Goal: Transaction & Acquisition: Download file/media

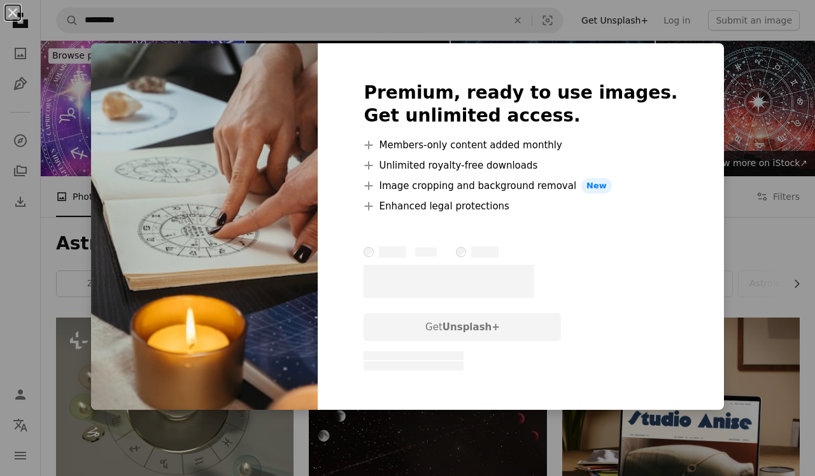
scroll to position [417, 0]
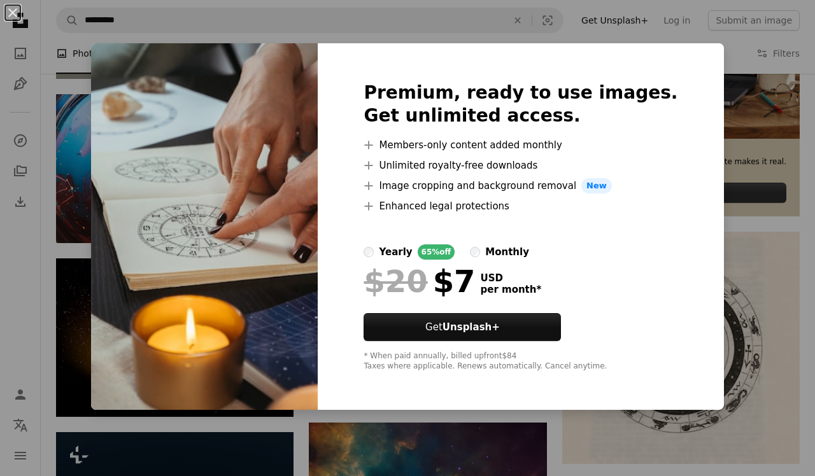
click at [734, 174] on div "An X shape Premium, ready to use images. Get unlimited access. A plus sign Memb…" at bounding box center [407, 238] width 815 height 476
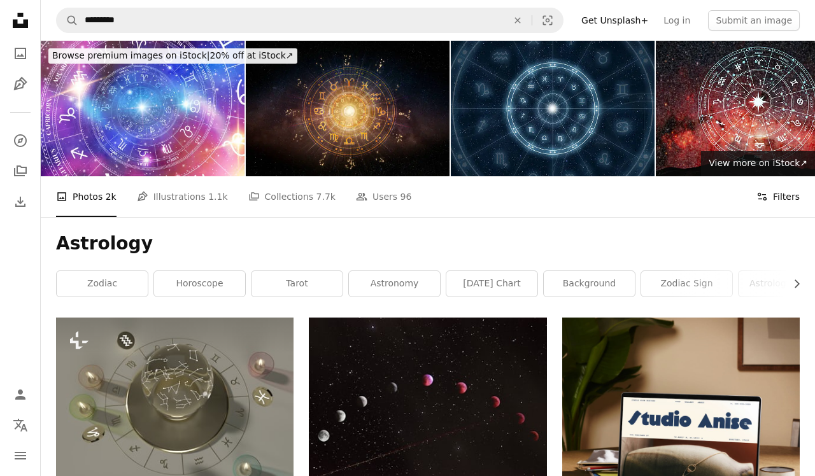
click at [793, 197] on button "Filters Filters" at bounding box center [778, 196] width 43 height 41
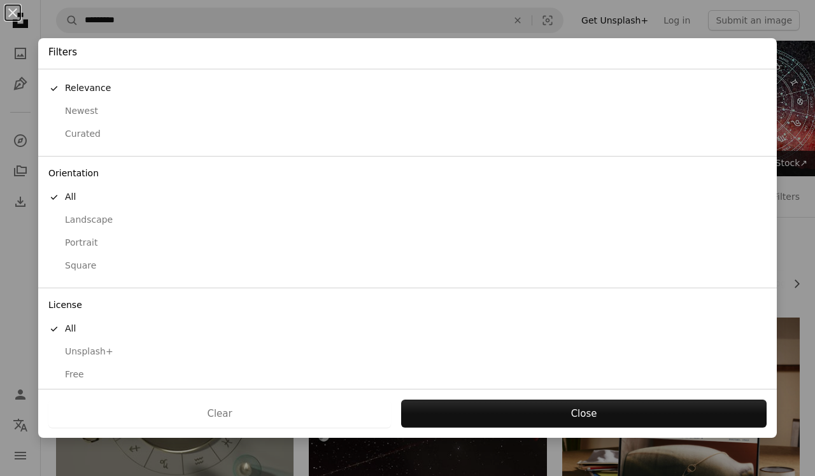
scroll to position [21, 0]
click at [75, 373] on div "Free" at bounding box center [407, 375] width 718 height 13
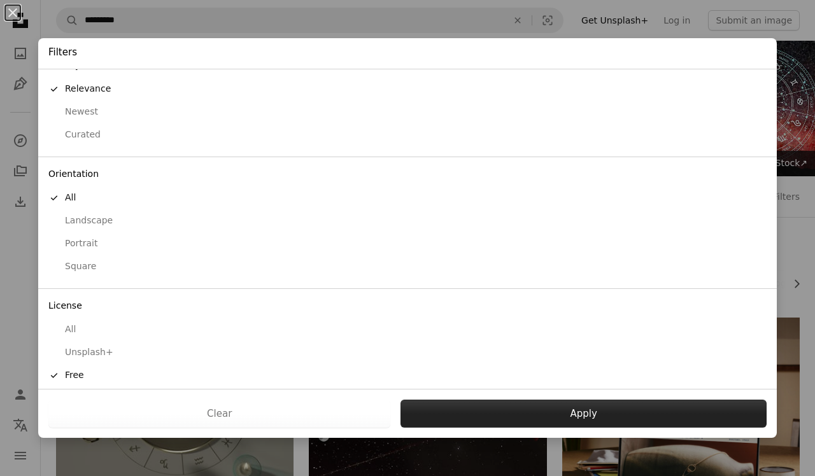
click at [555, 419] on button "Apply" at bounding box center [584, 414] width 366 height 28
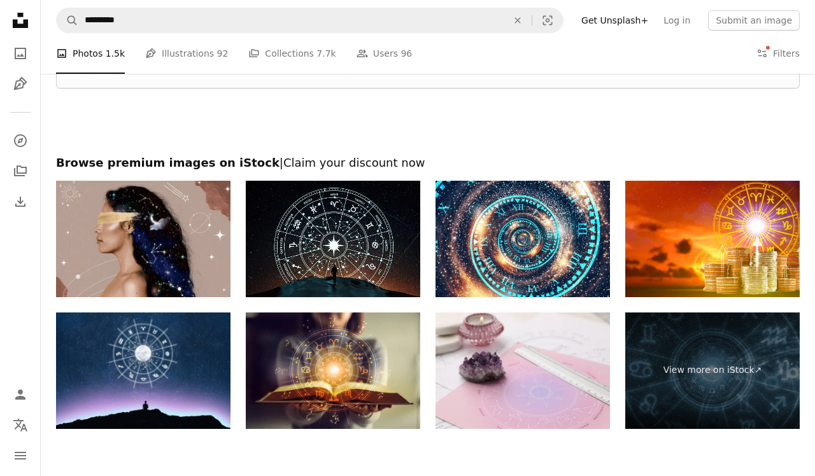
scroll to position [1708, 0]
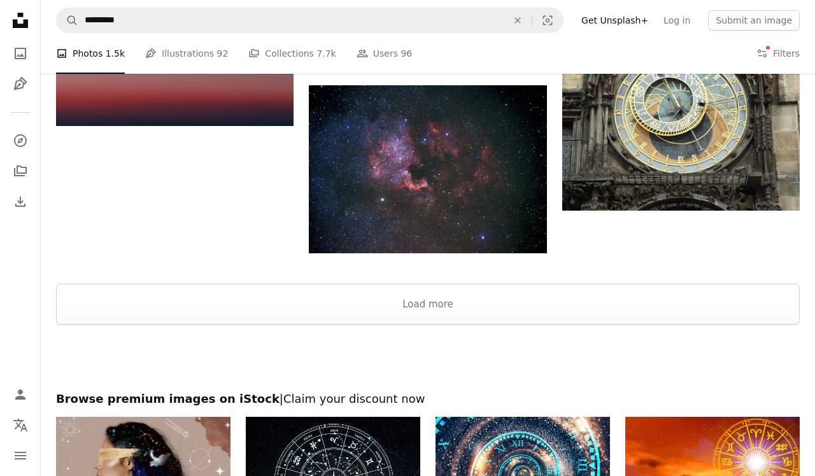
click at [506, 325] on div at bounding box center [428, 358] width 774 height 67
click at [501, 316] on button "Load more" at bounding box center [428, 304] width 744 height 41
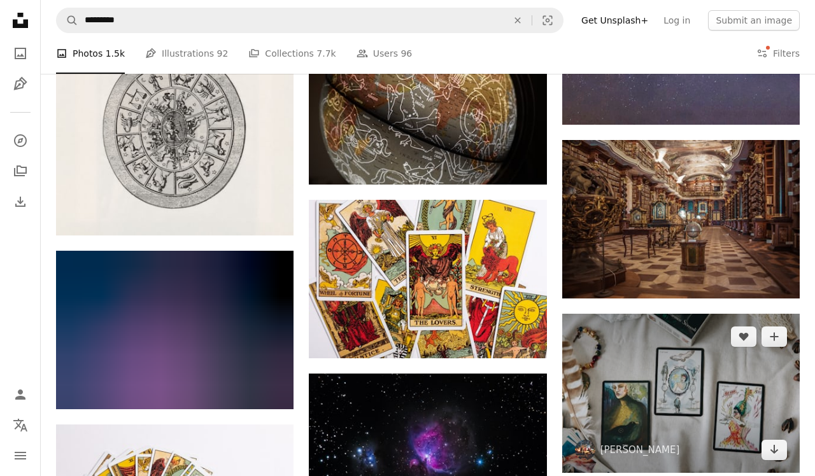
scroll to position [1016, 0]
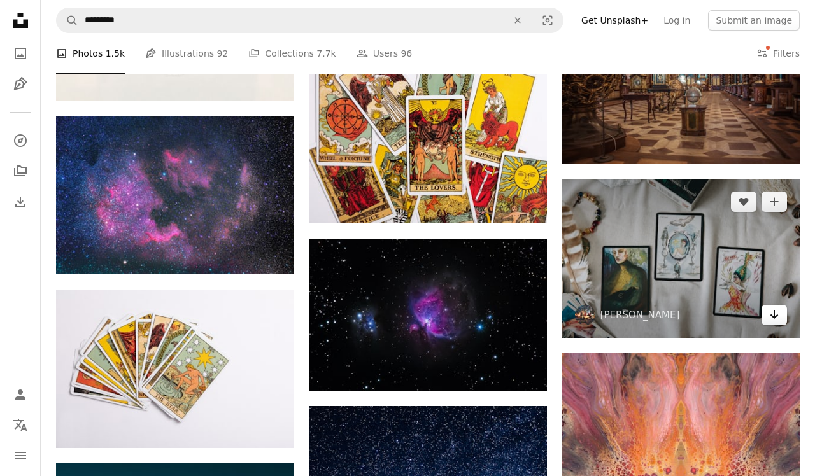
click at [775, 319] on icon "Download" at bounding box center [775, 314] width 8 height 9
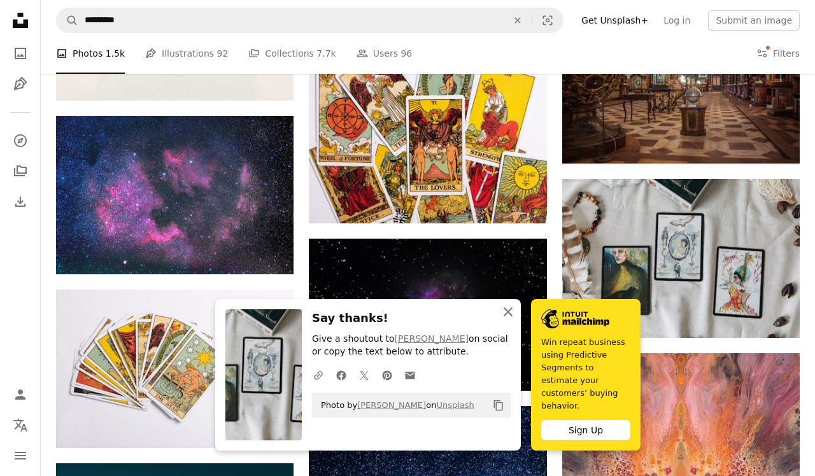
click at [509, 316] on icon "button" at bounding box center [508, 312] width 9 height 9
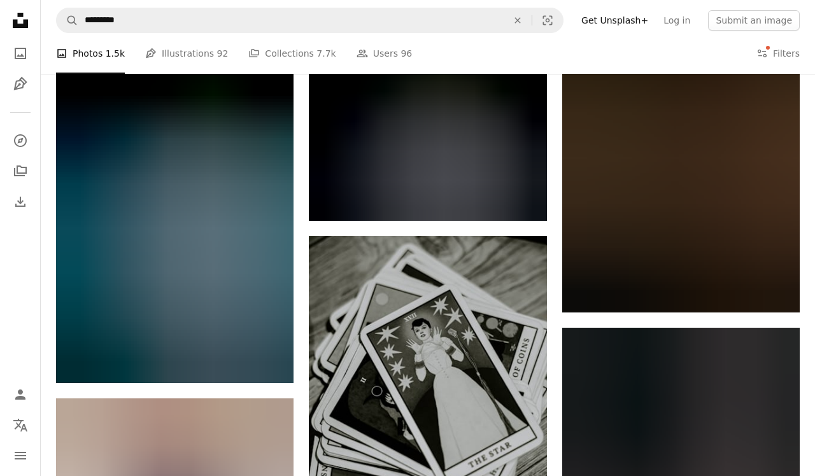
scroll to position [3793, 0]
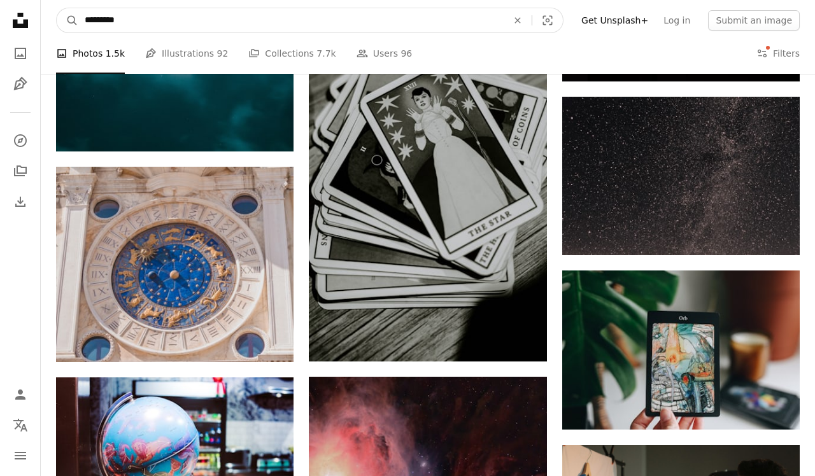
click at [372, 16] on input "*********" at bounding box center [290, 20] width 425 height 24
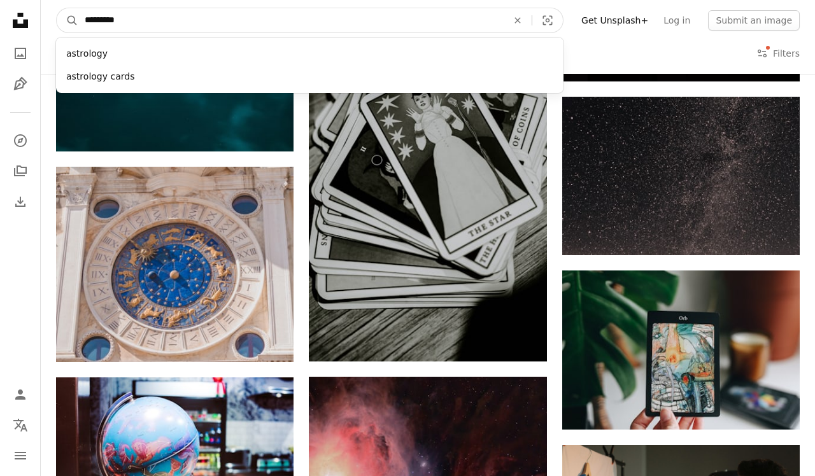
click at [372, 16] on input "*********" at bounding box center [290, 20] width 425 height 24
type input "**********"
click at [68, 20] on button "A magnifying glass" at bounding box center [68, 20] width 22 height 24
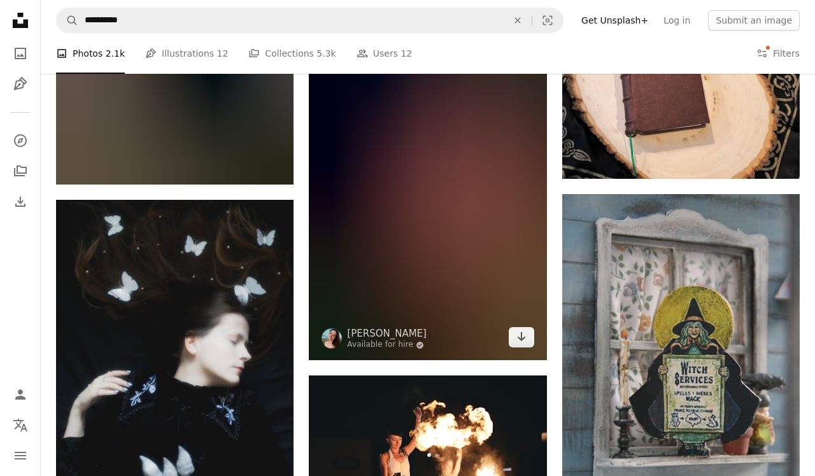
scroll to position [9381, 0]
